Goal: Information Seeking & Learning: Check status

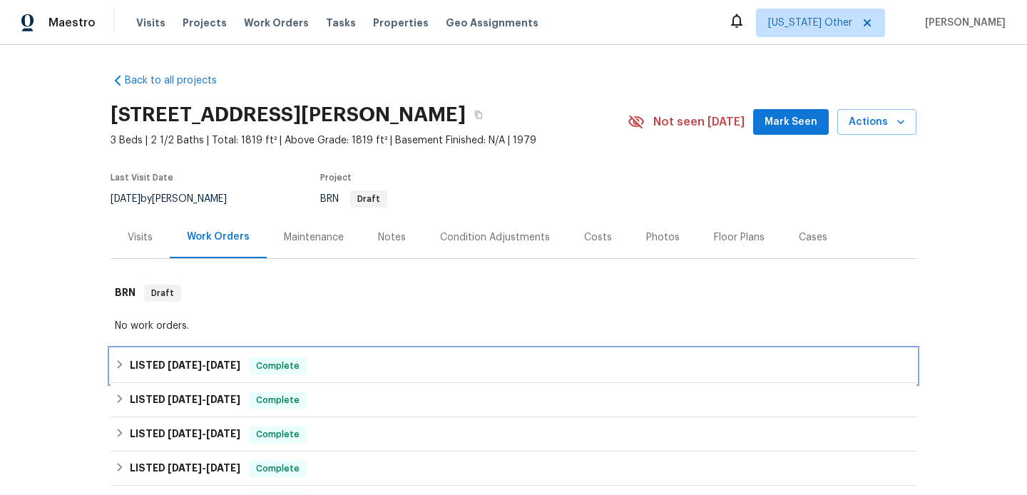
click at [346, 357] on div "LISTED [DATE] - [DATE] Complete" at bounding box center [513, 365] width 797 height 17
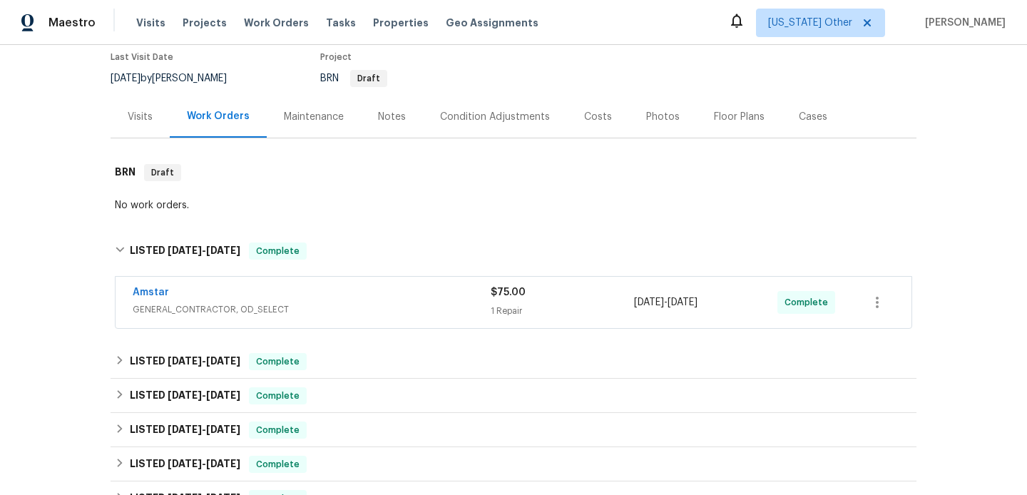
click at [380, 309] on span "GENERAL_CONTRACTOR, OD_SELECT" at bounding box center [312, 309] width 358 height 14
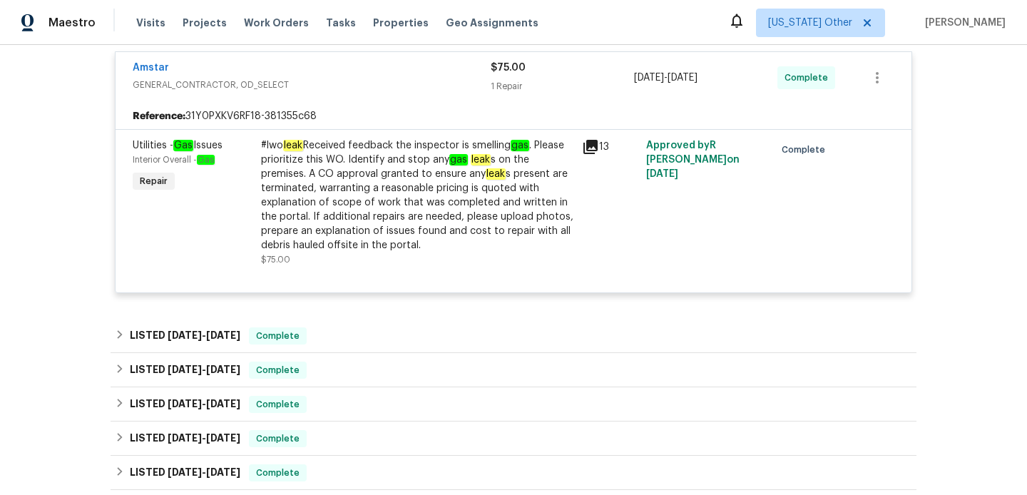
scroll to position [359, 0]
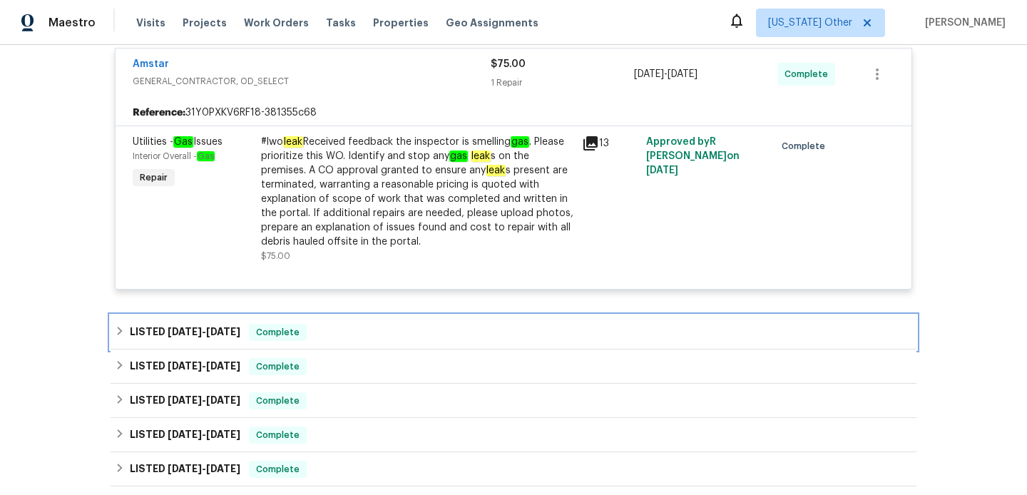
click at [371, 329] on div "LISTED [DATE] - [DATE] Complete" at bounding box center [513, 332] width 797 height 17
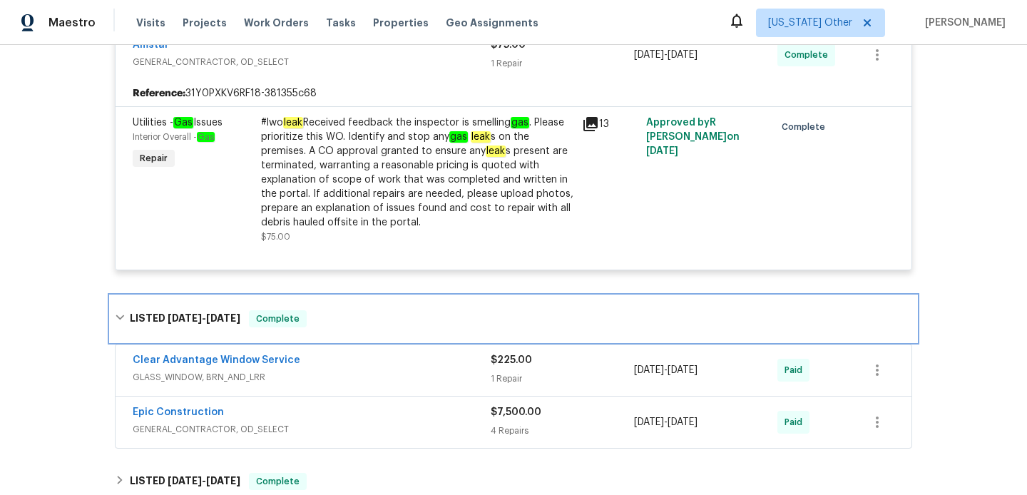
scroll to position [383, 0]
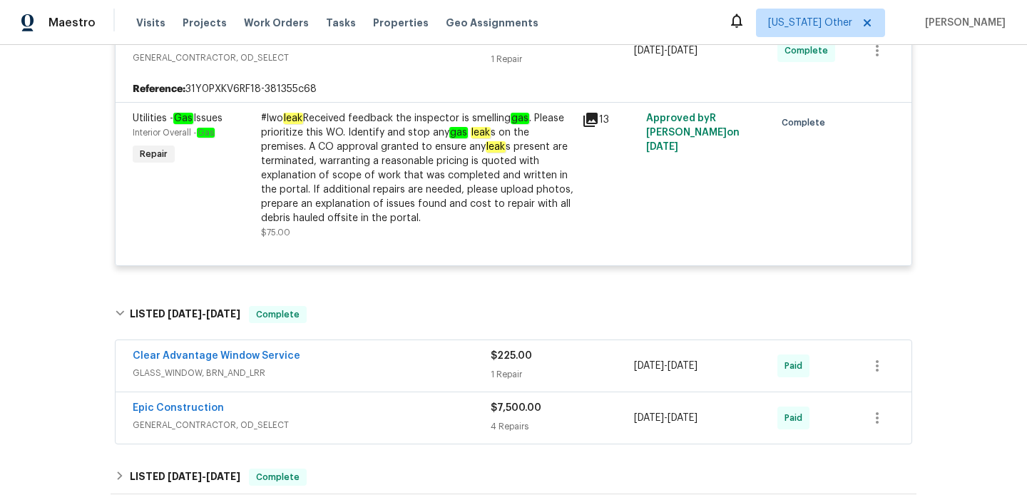
click at [371, 342] on div "Clear Advantage Window Service GLASS_WINDOW, BRN_AND_LRR $225.00 1 Repair [DATE…" at bounding box center [513, 365] width 796 height 51
click at [370, 354] on div "Clear Advantage Window Service" at bounding box center [312, 357] width 358 height 17
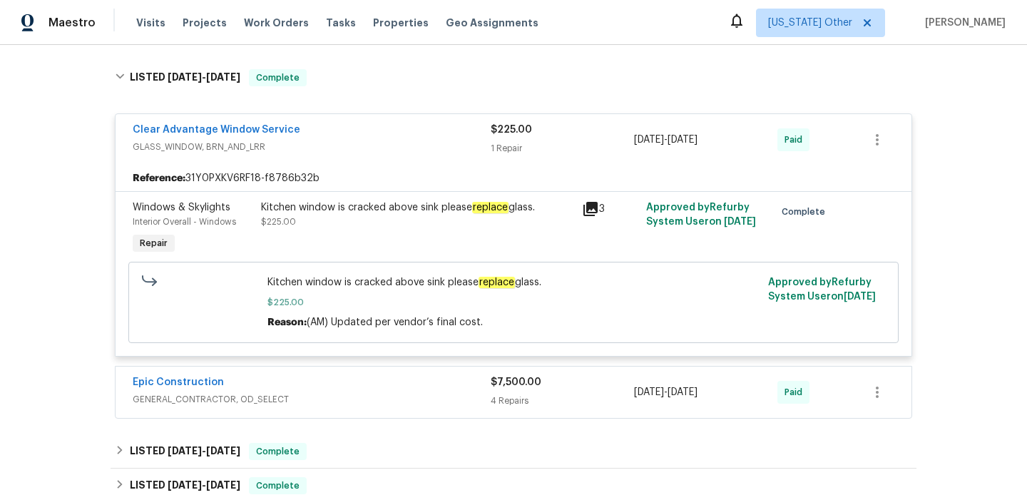
scroll to position [636, 0]
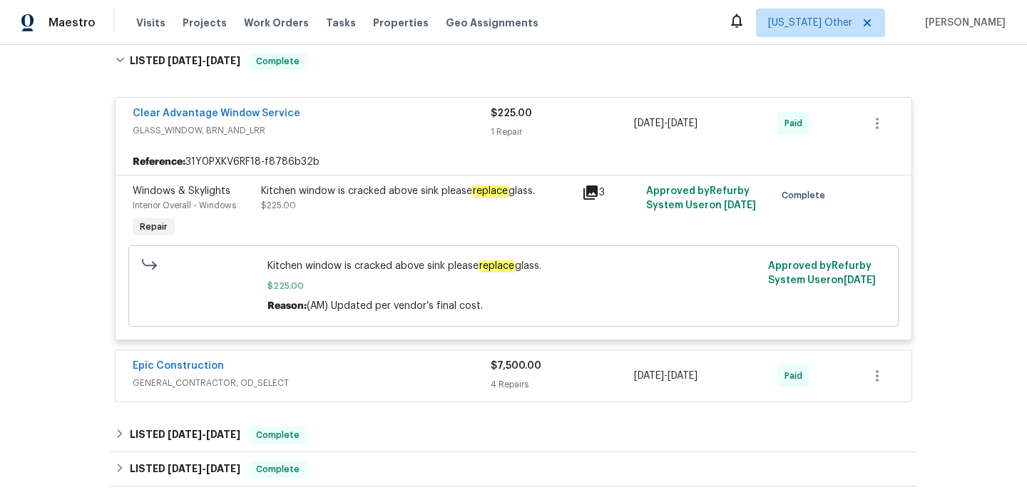
click at [369, 367] on div "Epic Construction" at bounding box center [312, 367] width 358 height 17
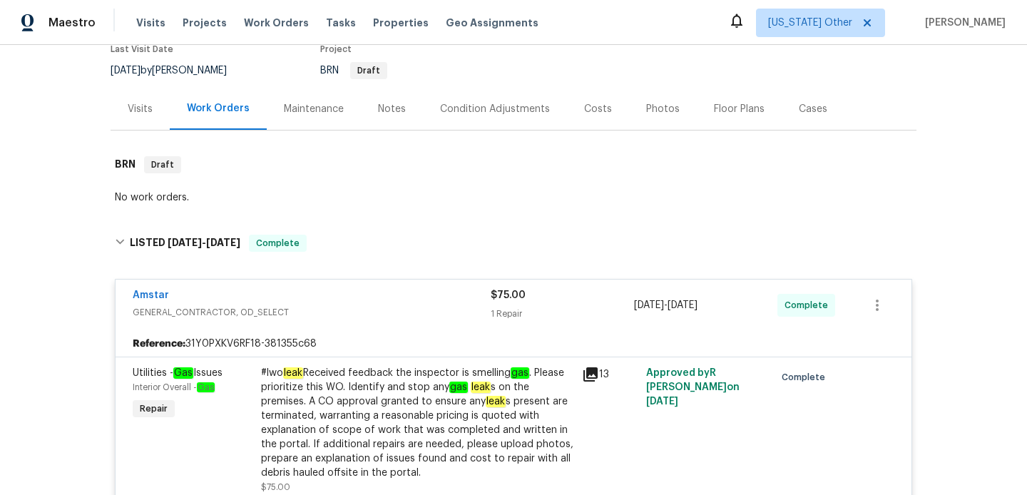
scroll to position [81, 0]
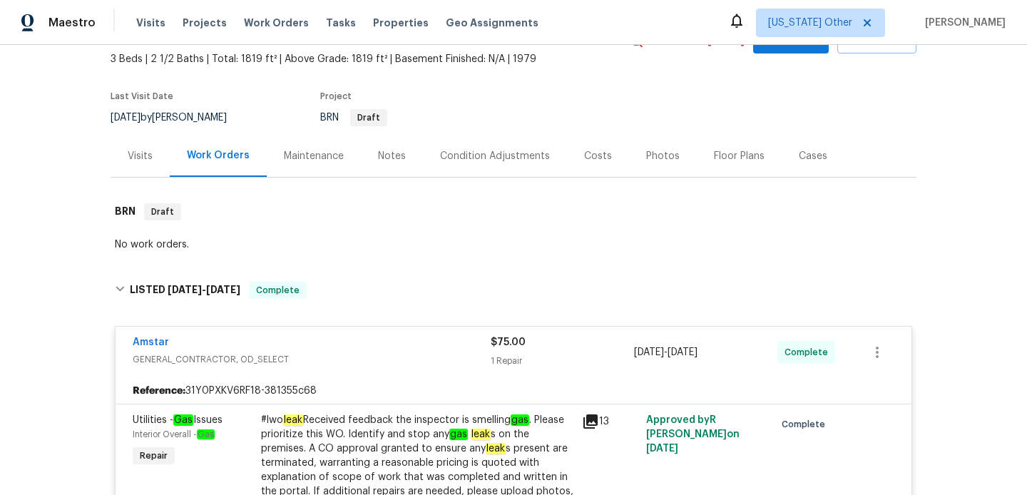
click at [148, 157] on div "Visits" at bounding box center [140, 156] width 25 height 14
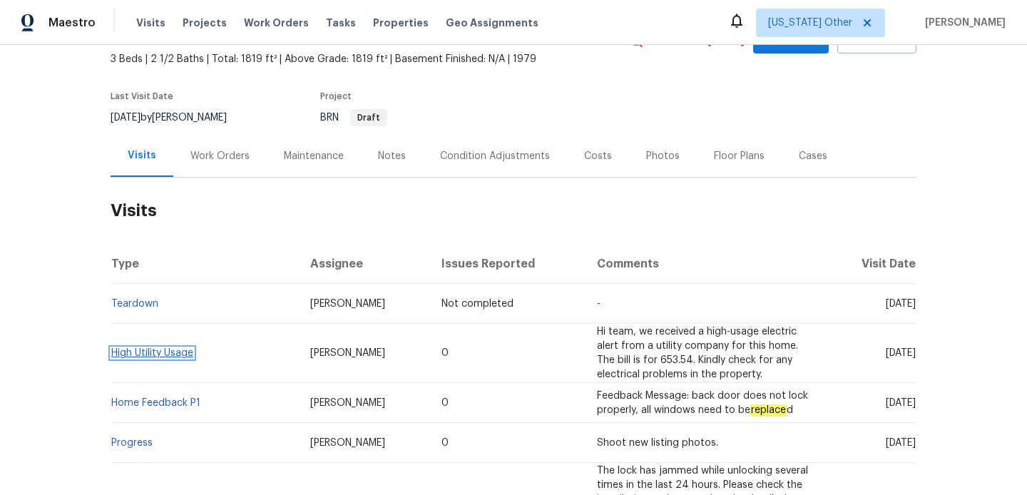
click at [162, 349] on link "High Utility Usage" at bounding box center [152, 353] width 82 height 10
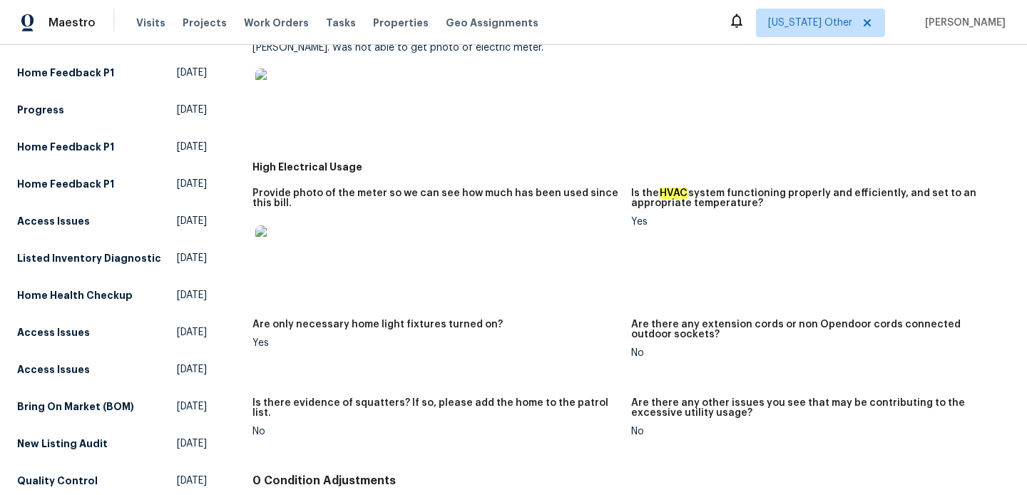
scroll to position [230, 0]
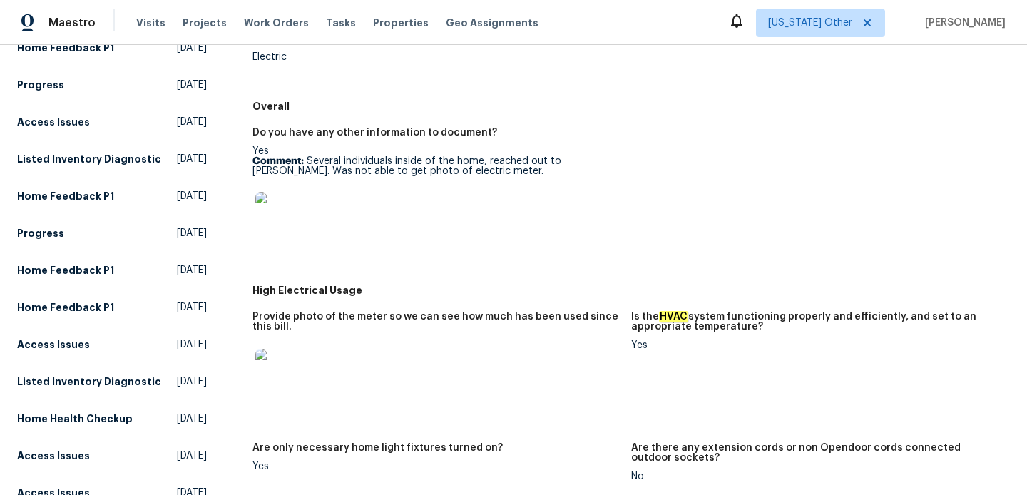
click at [279, 224] on img at bounding box center [278, 215] width 46 height 46
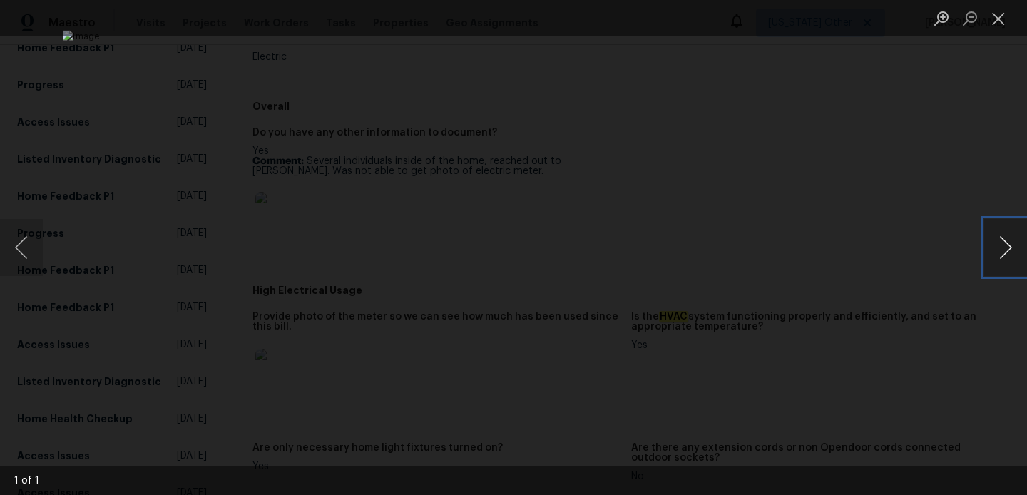
click at [998, 250] on button "Next image" at bounding box center [1005, 247] width 43 height 57
click at [1004, 19] on button "Close lightbox" at bounding box center [998, 18] width 29 height 25
